Goal: Find specific page/section: Find specific page/section

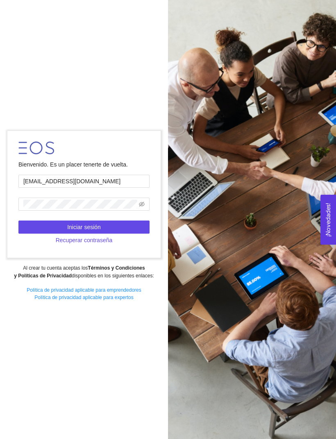
click at [127, 234] on button "Iniciar sesión" at bounding box center [83, 227] width 131 height 13
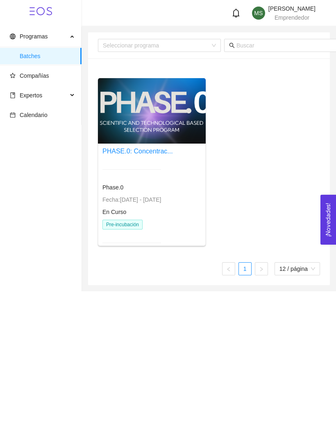
click at [145, 154] on link "PHASE.0: Concentrac..." at bounding box center [137, 151] width 70 height 7
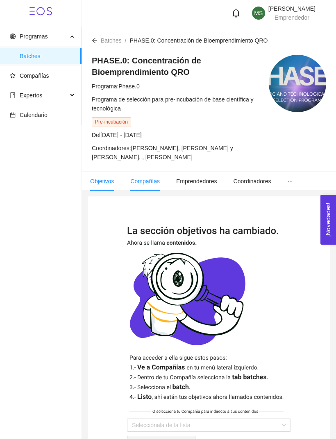
click at [153, 188] on li "Compañías" at bounding box center [145, 181] width 46 height 19
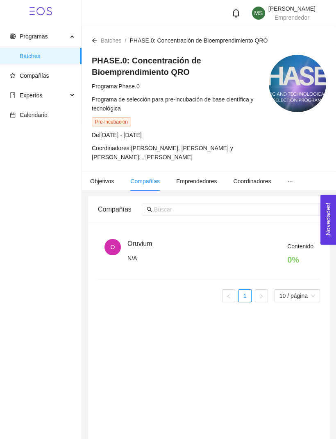
click at [165, 248] on div "Contenido 0 %" at bounding box center [220, 256] width 186 height 28
click at [261, 270] on div "Contenido 0 %" at bounding box center [220, 256] width 186 height 28
click at [272, 267] on div "Contenido 0 %" at bounding box center [220, 256] width 186 height 28
click at [151, 270] on div "Contenido 0 %" at bounding box center [220, 256] width 186 height 28
click at [172, 267] on div "Contenido 0 %" at bounding box center [220, 256] width 186 height 28
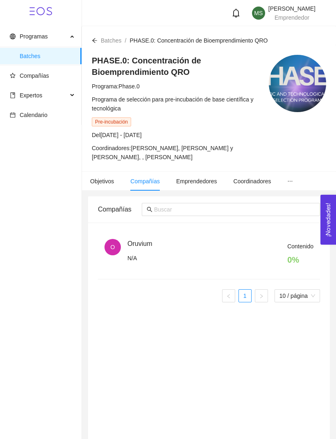
click at [199, 188] on li "Emprendedores" at bounding box center [196, 181] width 57 height 19
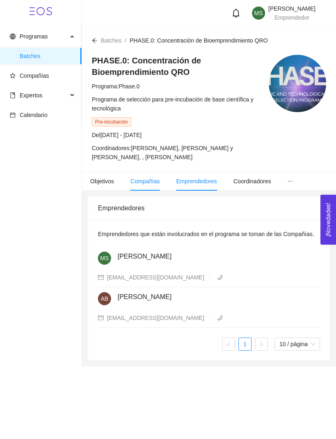
click at [156, 182] on span "Compañías" at bounding box center [144, 181] width 29 height 7
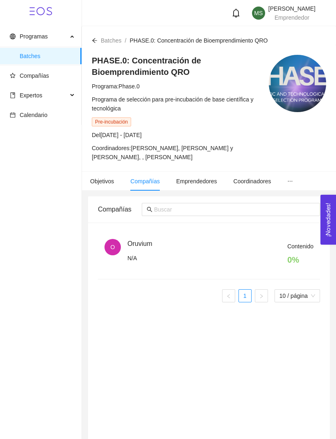
click at [215, 262] on div "Contenido 0 %" at bounding box center [220, 256] width 186 height 28
click at [161, 239] on div "Oruvium" at bounding box center [188, 244] width 123 height 10
click at [161, 239] on li "O Oruvium N/A Contenido 0 %" at bounding box center [209, 256] width 222 height 47
click at [162, 242] on div "Contenido 0 %" at bounding box center [220, 256] width 186 height 28
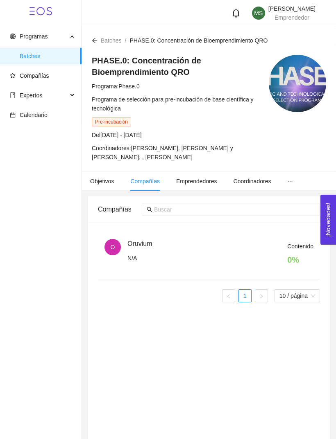
click at [162, 242] on div "Contenido 0 %" at bounding box center [220, 256] width 186 height 28
click at [139, 259] on div "Contenido 0 %" at bounding box center [220, 256] width 186 height 28
click at [138, 259] on div "Contenido 0 %" at bounding box center [220, 256] width 186 height 28
click at [128, 256] on div "Contenido 0 %" at bounding box center [220, 256] width 186 height 28
click at [127, 256] on div "Contenido 0 %" at bounding box center [220, 256] width 186 height 28
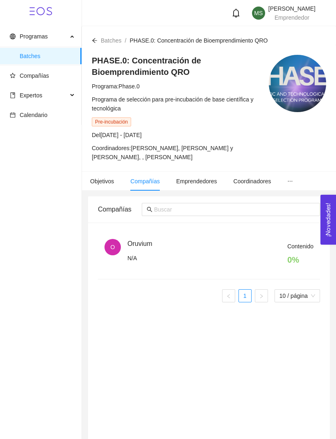
click at [131, 242] on div "Contenido 0 %" at bounding box center [220, 256] width 186 height 28
click at [123, 253] on div "O Oruvium N/A" at bounding box center [115, 252] width 23 height 27
click at [199, 253] on div "Contenido 0 %" at bounding box center [220, 256] width 186 height 28
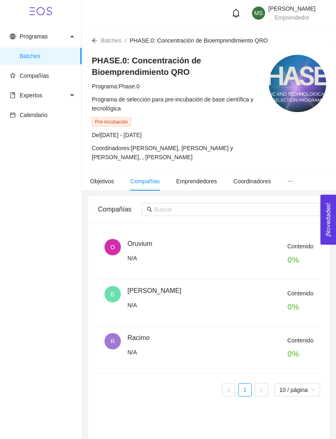
click at [202, 249] on div "Contenido 0 %" at bounding box center [220, 256] width 186 height 28
click at [135, 247] on div "Contenido 0 %" at bounding box center [220, 256] width 186 height 28
click at [299, 253] on div "Contenido 0 %" at bounding box center [300, 256] width 26 height 28
click at [185, 257] on div "Contenido 0 %" at bounding box center [220, 256] width 186 height 28
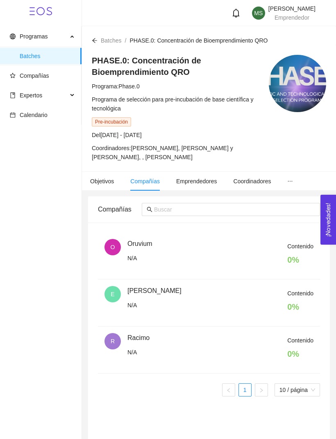
click at [145, 249] on div "Contenido 0 %" at bounding box center [220, 256] width 186 height 28
click at [116, 253] on span "O" at bounding box center [112, 247] width 16 height 16
click at [115, 253] on span "O" at bounding box center [112, 247] width 16 height 16
click at [250, 255] on div "Contenido 0 %" at bounding box center [220, 256] width 186 height 28
click at [40, 75] on span "Compañías" at bounding box center [34, 75] width 29 height 7
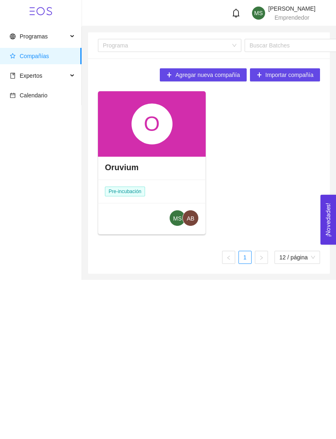
click at [174, 136] on div "O" at bounding box center [152, 124] width 108 height 66
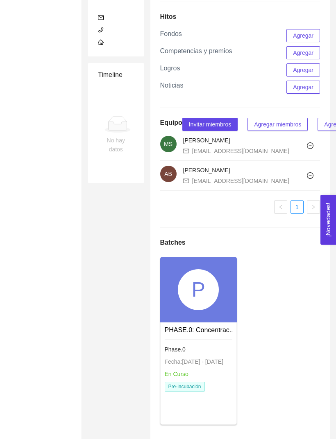
scroll to position [483, 0]
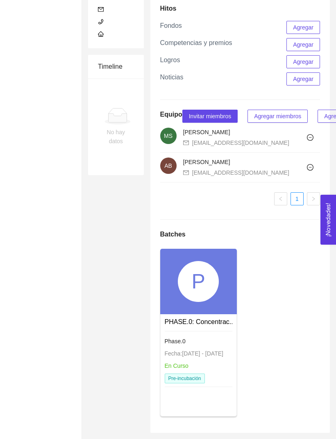
click at [208, 302] on div "P" at bounding box center [198, 281] width 41 height 41
